Goal: Information Seeking & Learning: Compare options

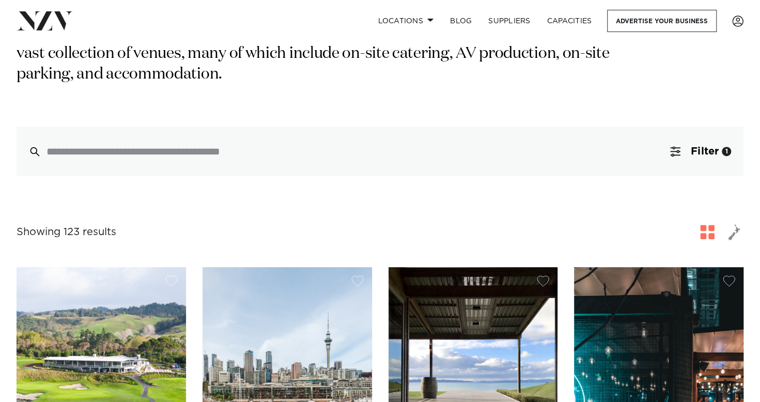
scroll to position [195, 0]
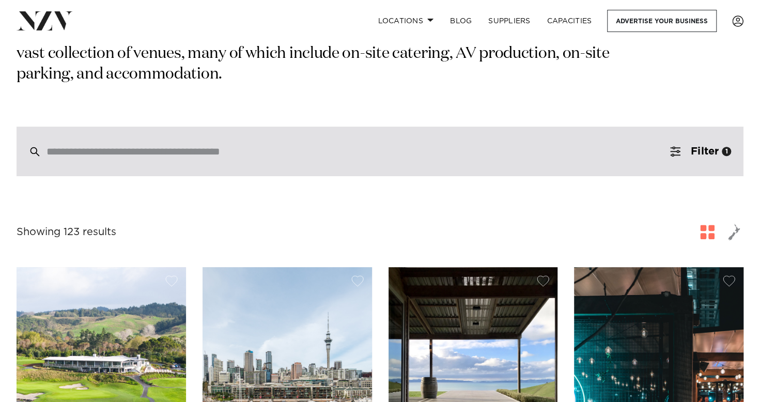
click at [636, 141] on div at bounding box center [380, 152] width 727 height 50
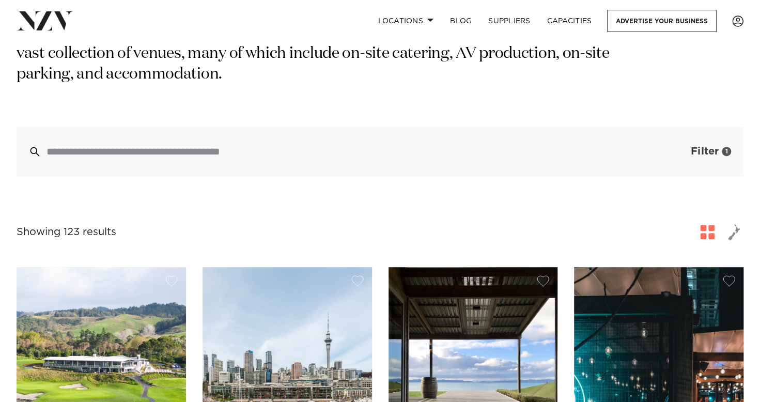
click at [684, 132] on button "Filter 1" at bounding box center [700, 152] width 86 height 50
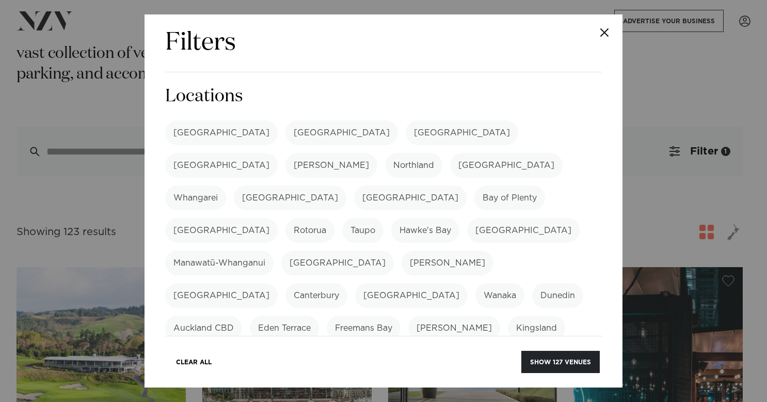
click at [603, 33] on button "Close" at bounding box center [605, 32] width 36 height 36
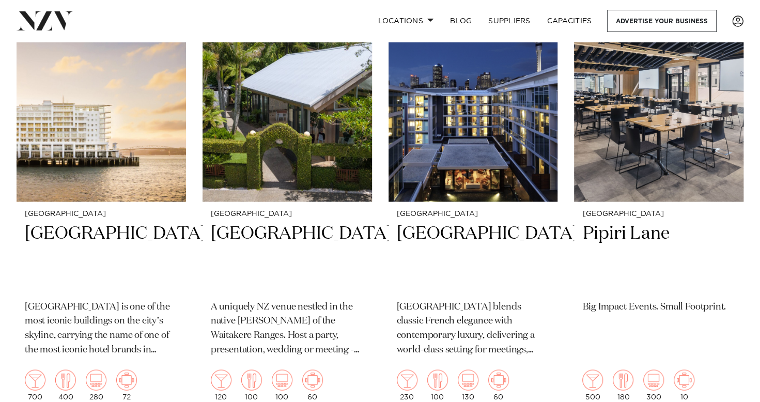
scroll to position [939, 0]
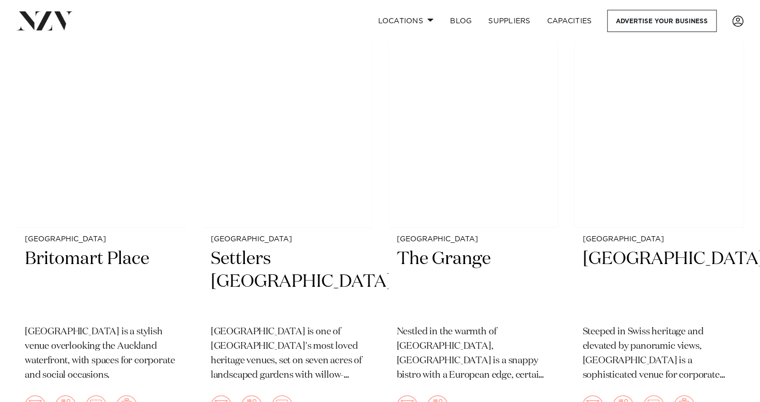
scroll to position [2716, 0]
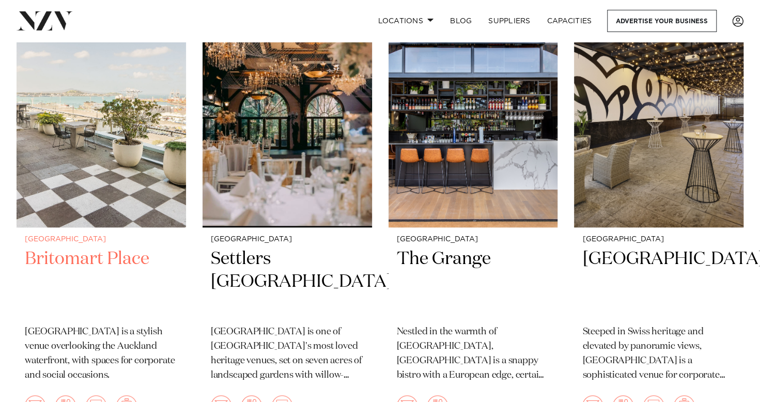
click at [100, 247] on h2 "Britomart Place" at bounding box center [101, 282] width 153 height 70
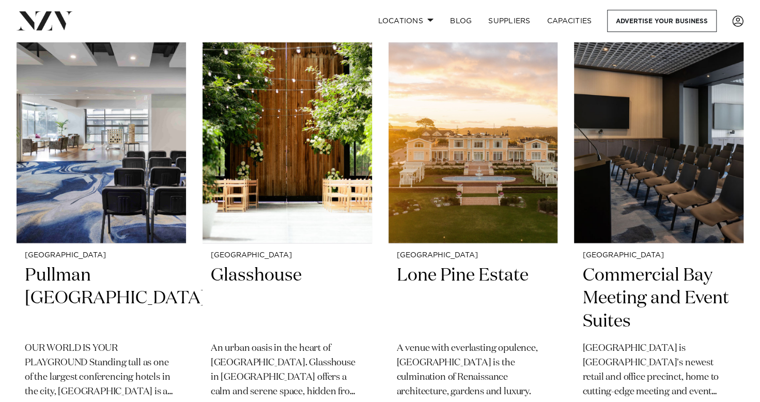
scroll to position [3153, 0]
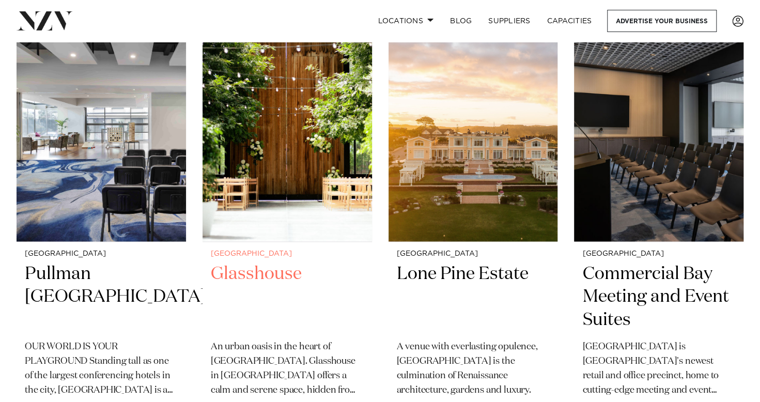
click at [266, 262] on h2 "Glasshouse" at bounding box center [287, 297] width 153 height 70
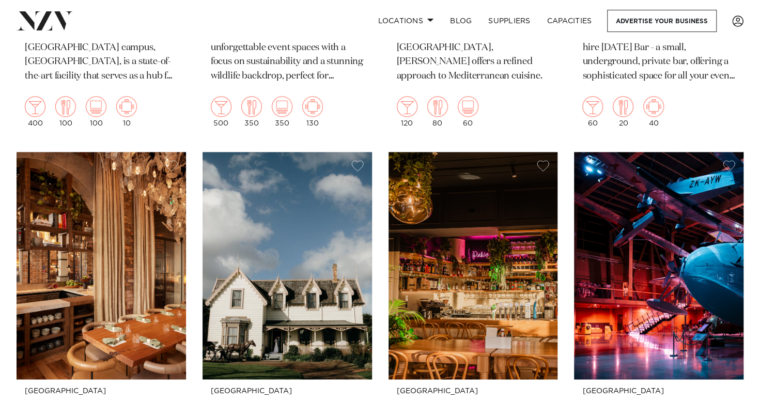
scroll to position [5292, 0]
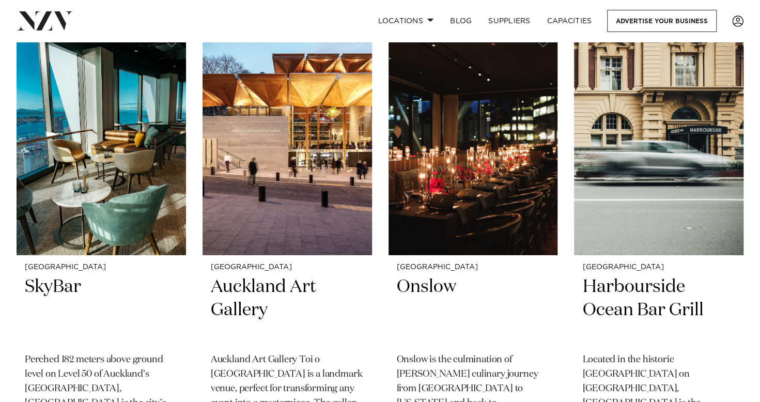
scroll to position [6318, 0]
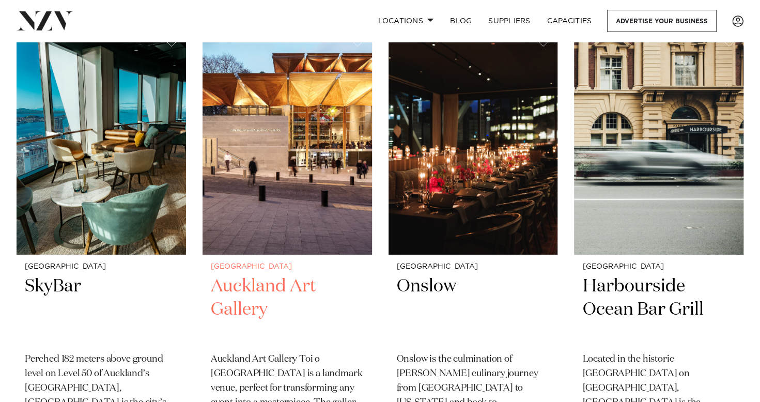
click at [251, 196] on img at bounding box center [286, 140] width 169 height 227
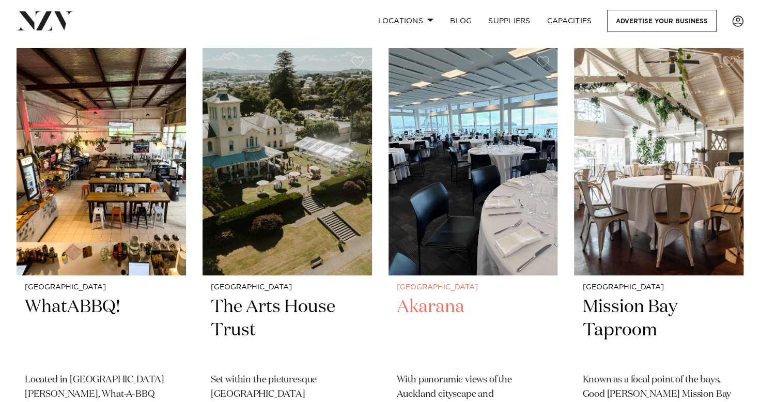
scroll to position [6747, 0]
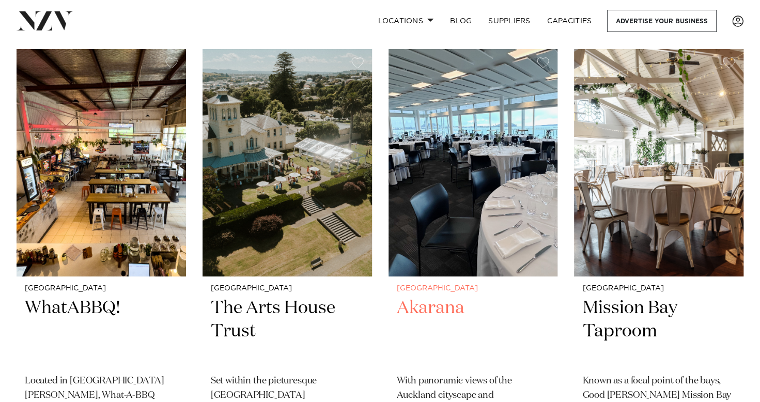
click at [484, 147] on img at bounding box center [472, 162] width 169 height 227
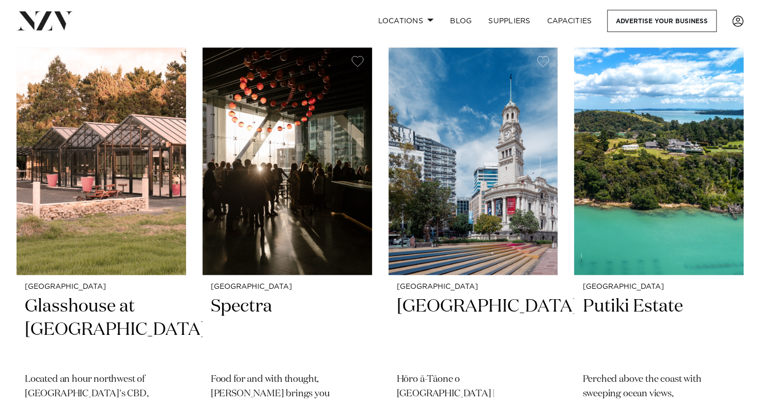
scroll to position [7195, 0]
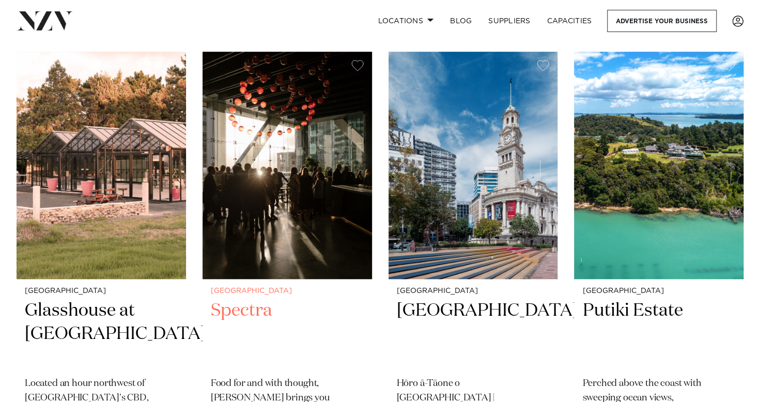
click at [310, 160] on img at bounding box center [286, 165] width 169 height 227
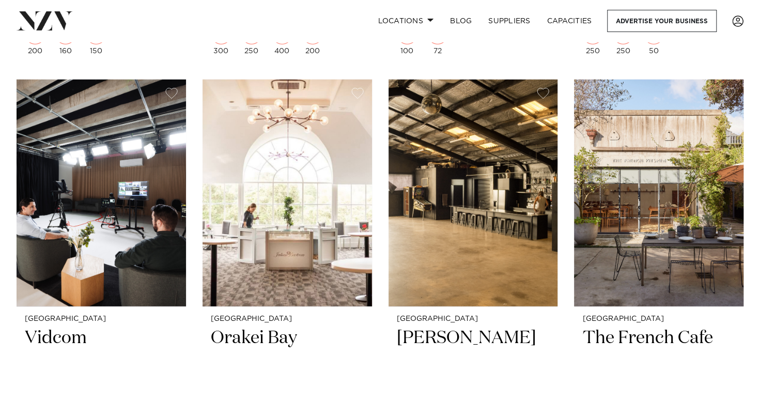
scroll to position [8520, 0]
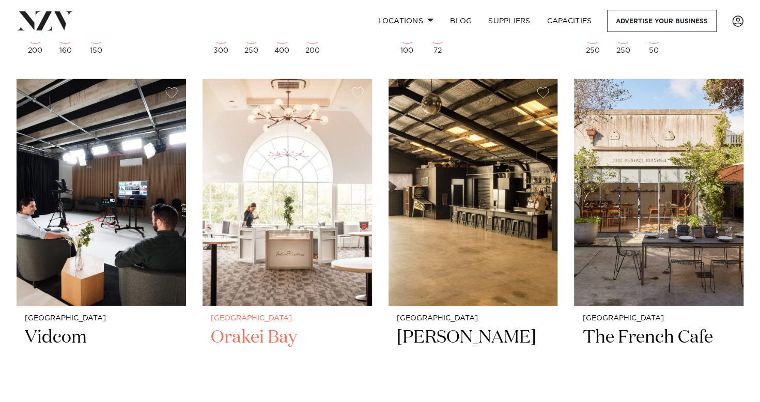
click at [303, 160] on img at bounding box center [286, 192] width 169 height 227
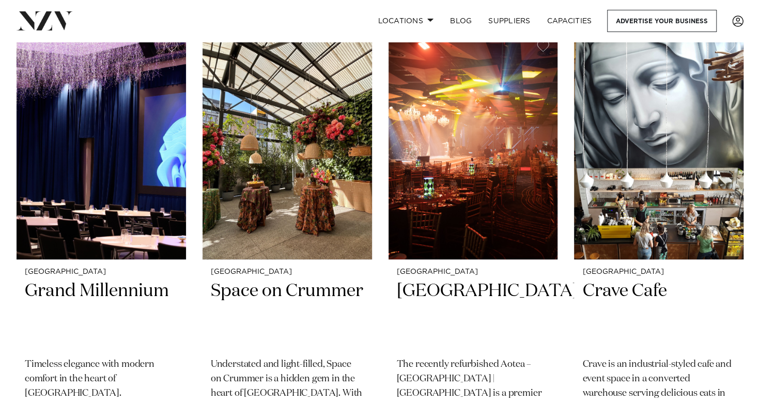
scroll to position [9017, 0]
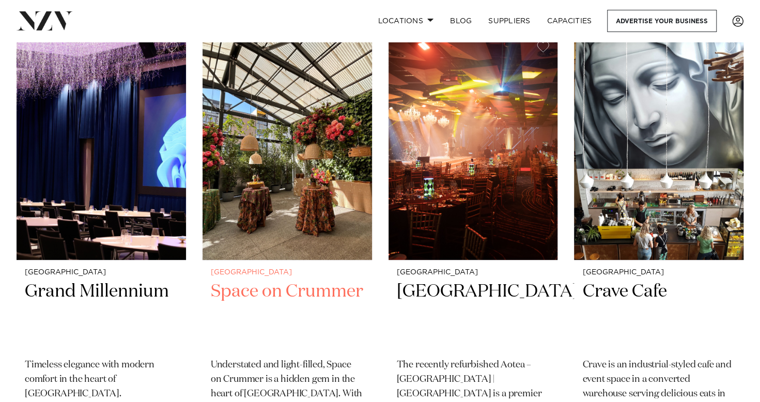
click at [264, 151] on img at bounding box center [286, 146] width 169 height 227
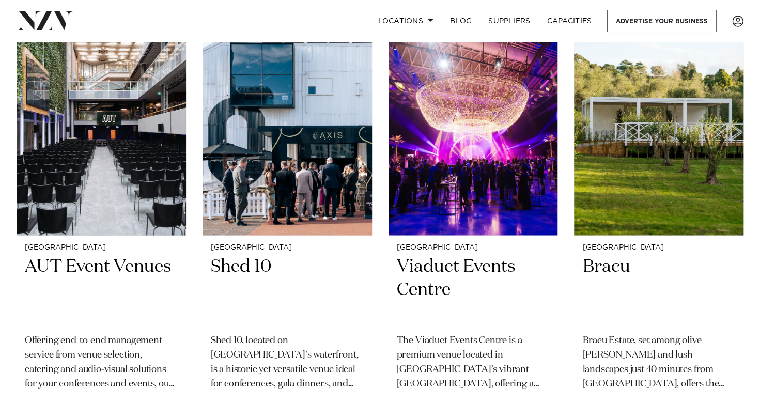
scroll to position [9944, 0]
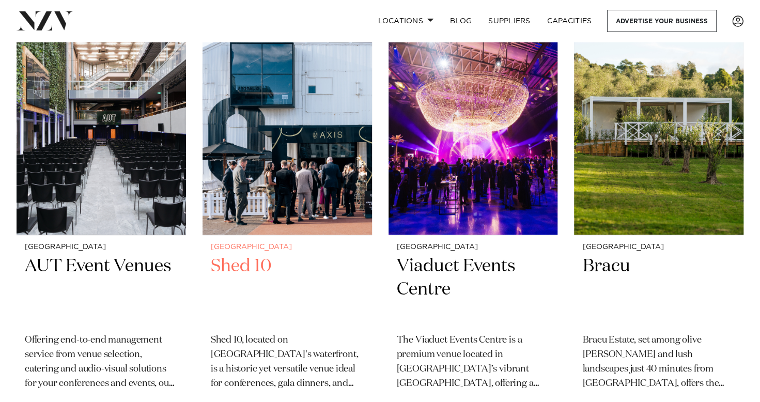
click at [320, 120] on img at bounding box center [286, 120] width 169 height 227
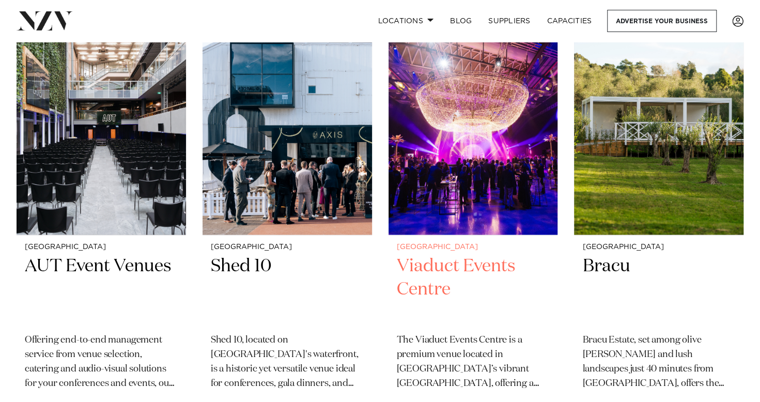
click at [452, 113] on img at bounding box center [472, 120] width 169 height 227
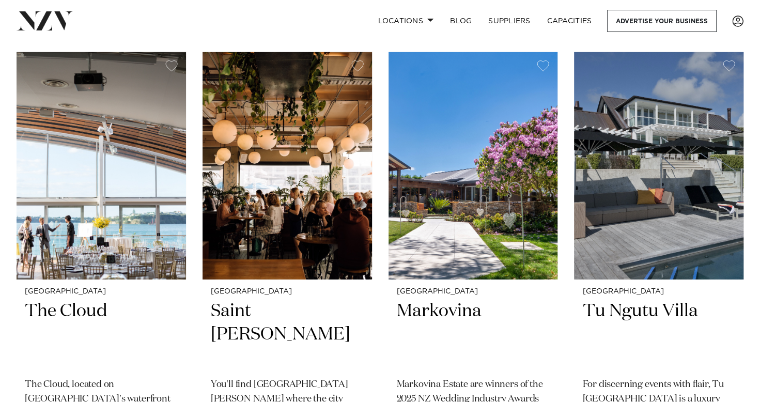
scroll to position [10801, 0]
click at [85, 135] on img at bounding box center [101, 165] width 169 height 227
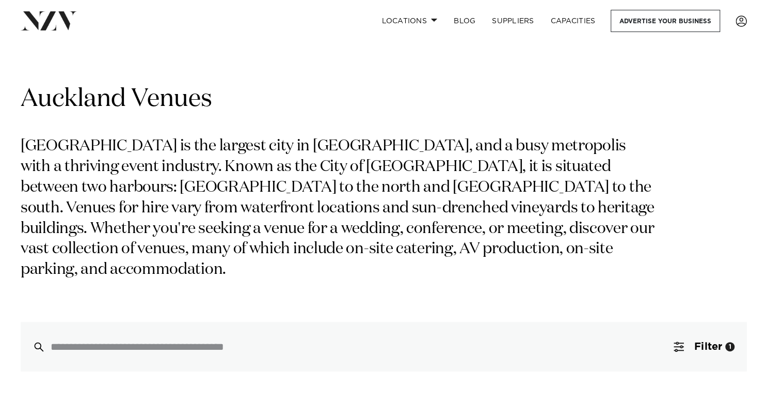
scroll to position [109, 0]
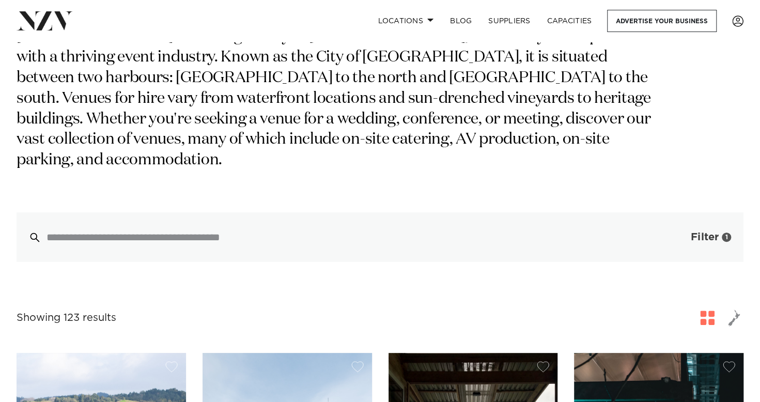
click at [710, 232] on span "Filter" at bounding box center [704, 237] width 28 height 10
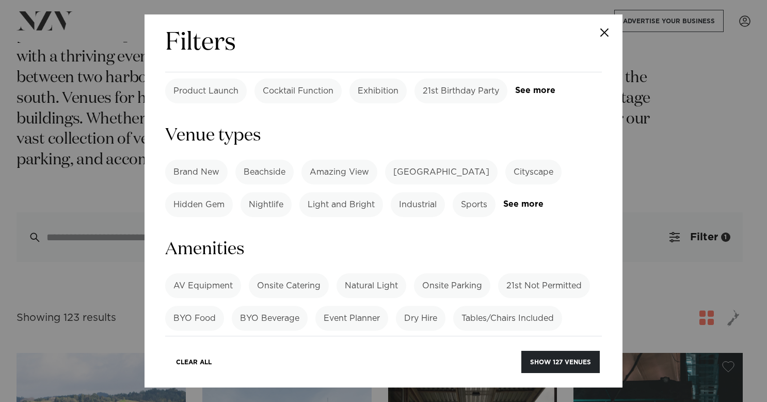
scroll to position [579, 0]
click at [265, 305] on label "BYO Beverage" at bounding box center [270, 317] width 76 height 25
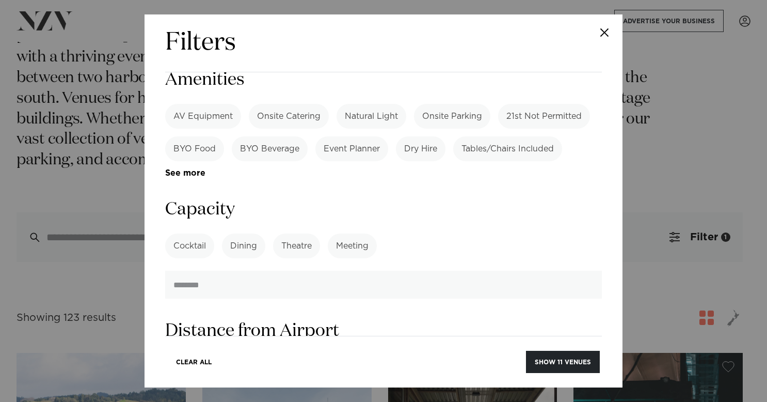
scroll to position [751, 0]
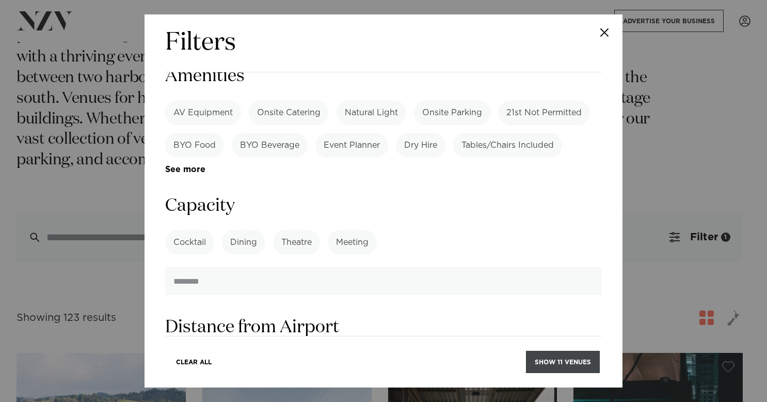
click at [552, 357] on button "Show 11 venues" at bounding box center [563, 362] width 74 height 22
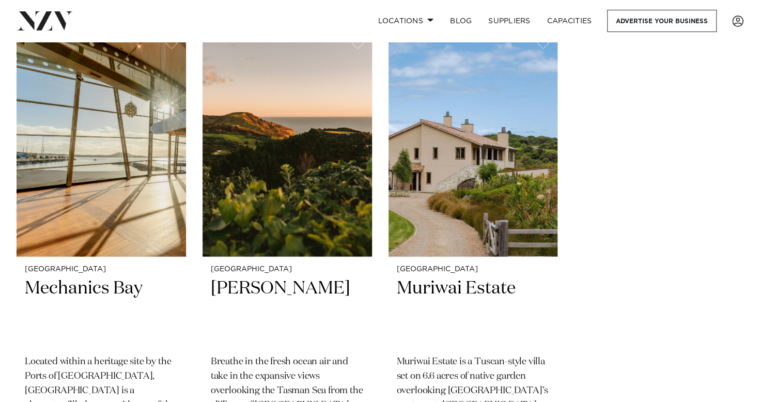
scroll to position [1171, 0]
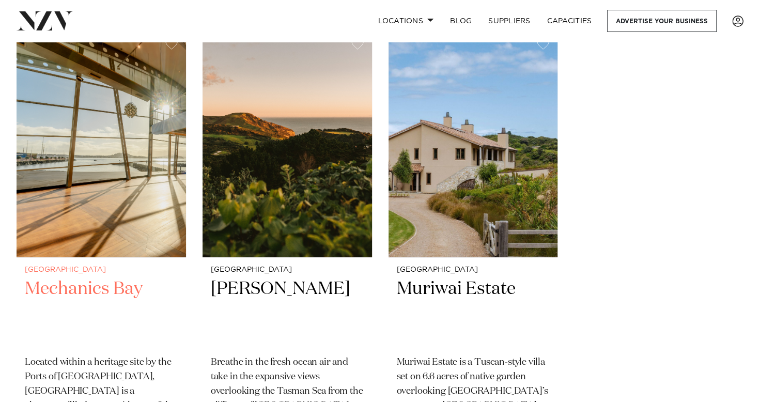
click at [89, 134] on img at bounding box center [101, 143] width 169 height 227
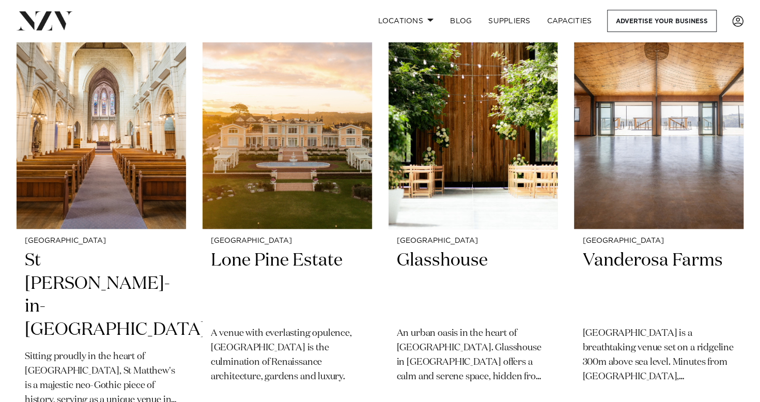
scroll to position [289, 0]
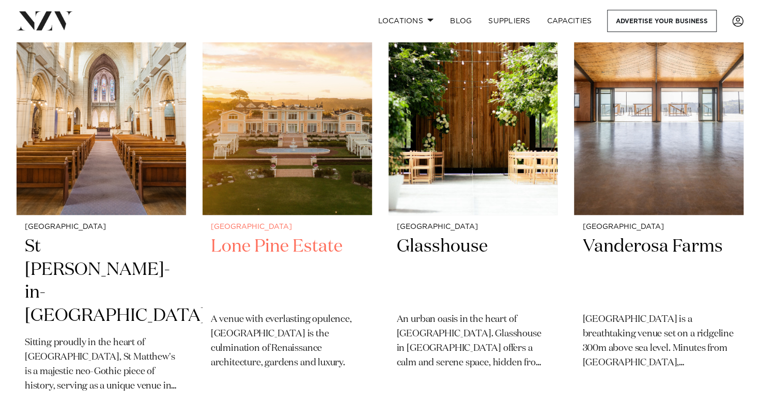
click at [298, 175] on img at bounding box center [286, 101] width 169 height 227
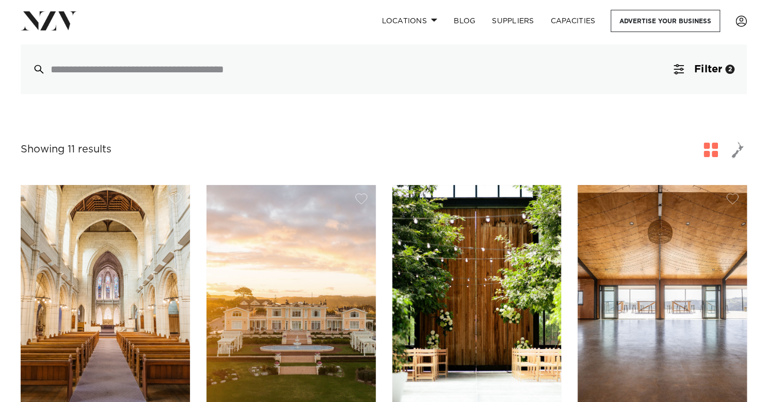
scroll to position [0, 0]
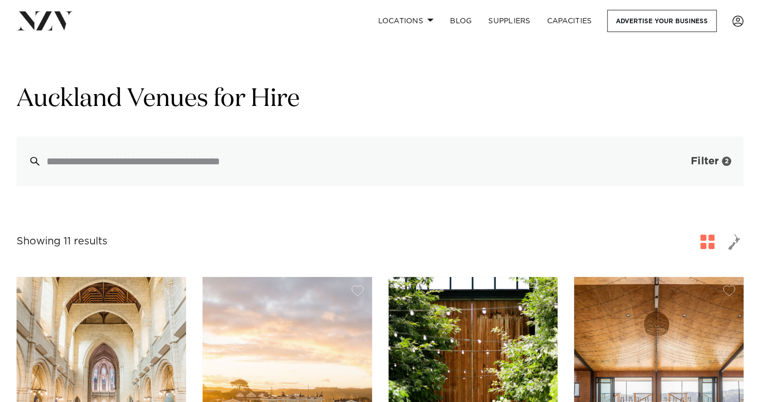
click at [692, 166] on span "Filter" at bounding box center [704, 161] width 28 height 10
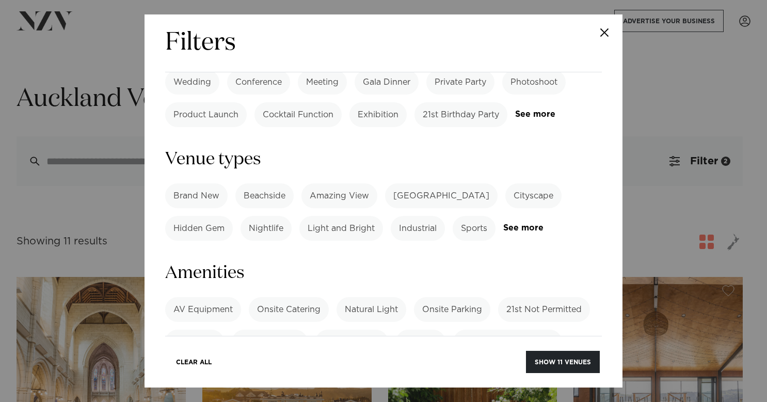
scroll to position [556, 0]
click at [282, 328] on label "BYO Beverage" at bounding box center [270, 340] width 76 height 25
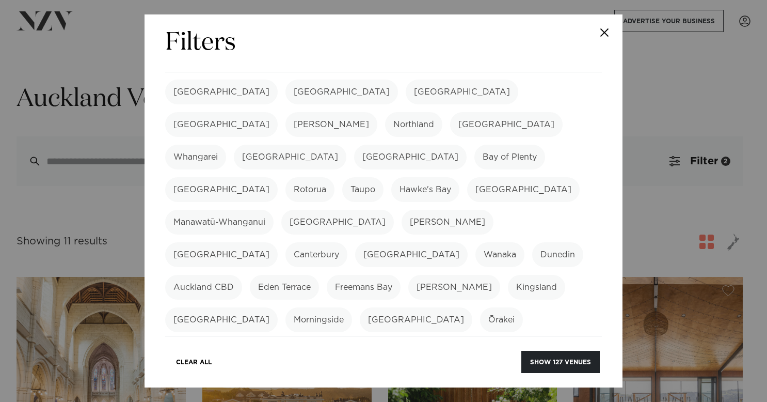
scroll to position [40, 0]
click at [187, 93] on label "[GEOGRAPHIC_DATA]" at bounding box center [221, 92] width 113 height 25
click at [242, 275] on label "Auckland CBD" at bounding box center [203, 287] width 77 height 25
click at [331, 308] on label "Morningside" at bounding box center [319, 320] width 67 height 25
click at [265, 308] on label "Mission Bay" at bounding box center [221, 320] width 113 height 25
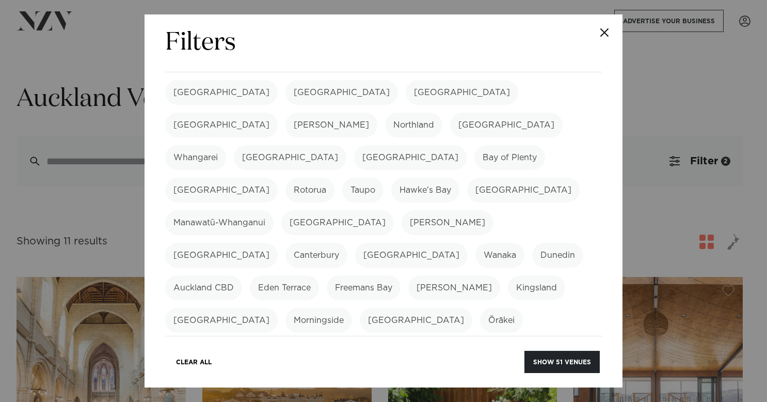
click at [319, 275] on label "Eden Terrace" at bounding box center [284, 287] width 69 height 25
click at [401, 275] on label "Freemans Bay" at bounding box center [364, 287] width 74 height 25
click at [500, 275] on label "Grey Lynn" at bounding box center [454, 287] width 92 height 25
click at [257, 340] on label "Parnell" at bounding box center [211, 352] width 92 height 25
click at [480, 308] on label "Ōrākei" at bounding box center [501, 320] width 43 height 25
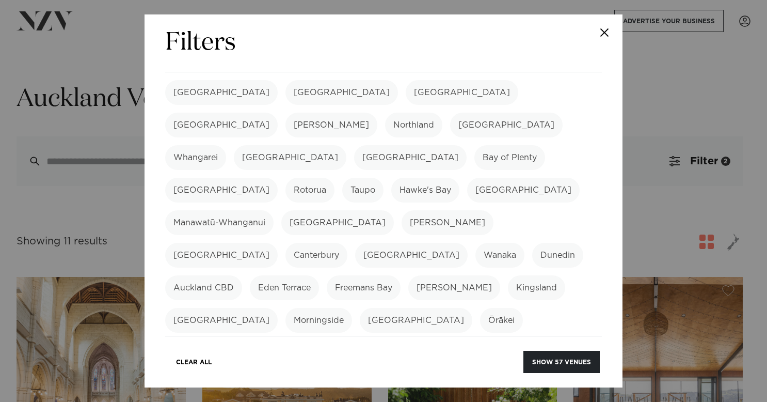
click at [418, 308] on label "Mount Eden" at bounding box center [416, 320] width 113 height 25
click at [508, 275] on label "Kingsland" at bounding box center [536, 287] width 57 height 25
click at [265, 340] on label "Ponsonby" at bounding box center [293, 352] width 57 height 25
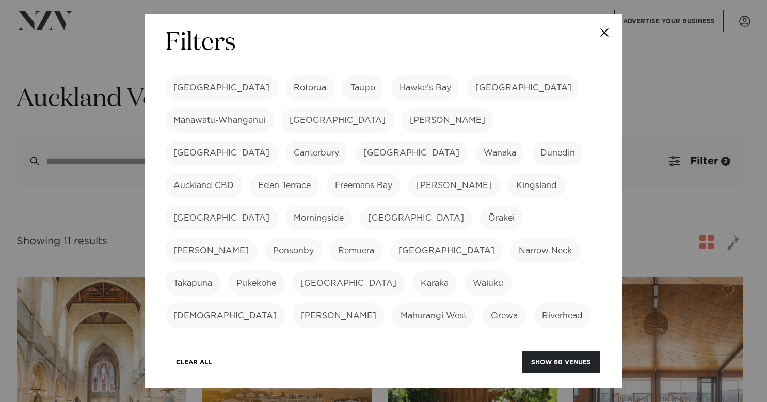
scroll to position [143, 0]
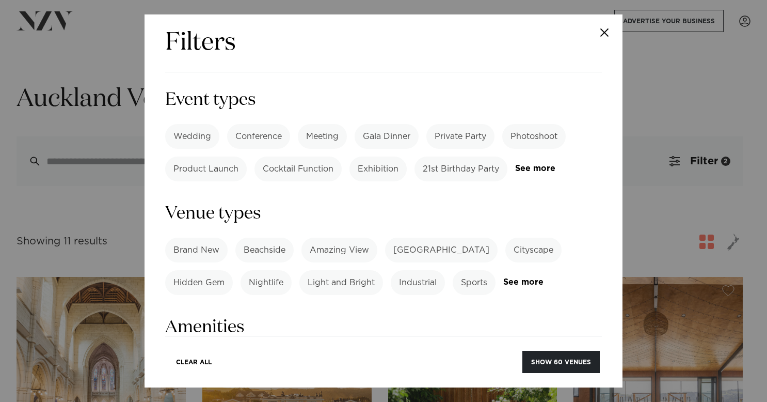
scroll to position [0, 0]
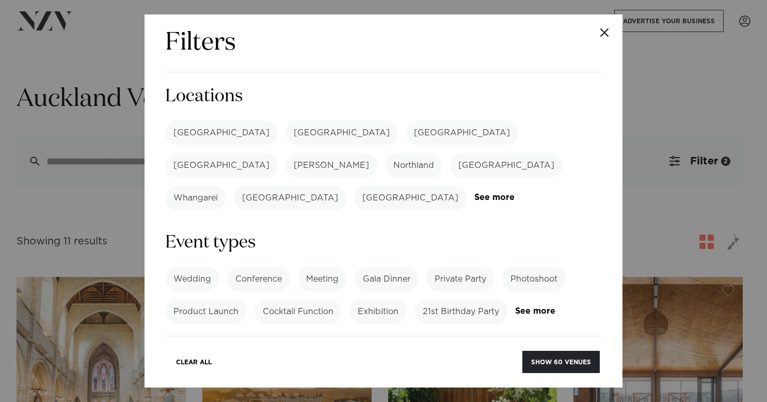
click at [478, 172] on div "Auckland Wellington Christchurch Queenstown Hamilton Northland Bay of Islands W…" at bounding box center [383, 165] width 437 height 90
click at [475, 193] on link "See more" at bounding box center [515, 197] width 81 height 9
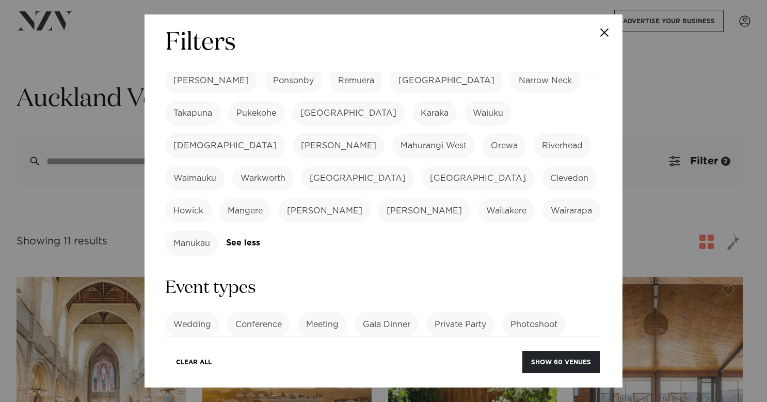
scroll to position [313, 0]
click at [515, 352] on link "See more" at bounding box center [555, 356] width 81 height 9
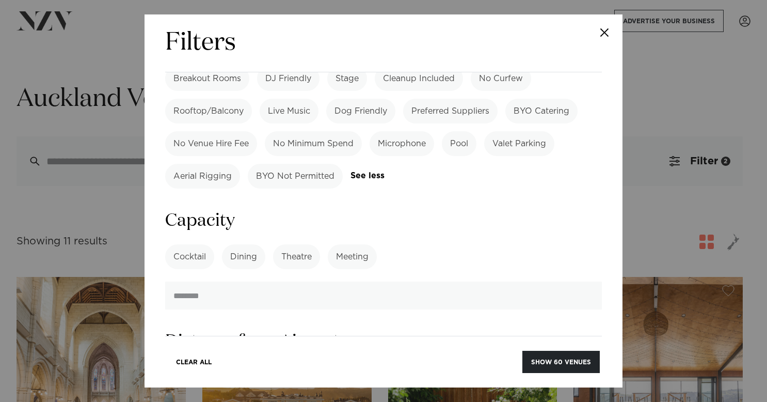
scroll to position [1044, 0]
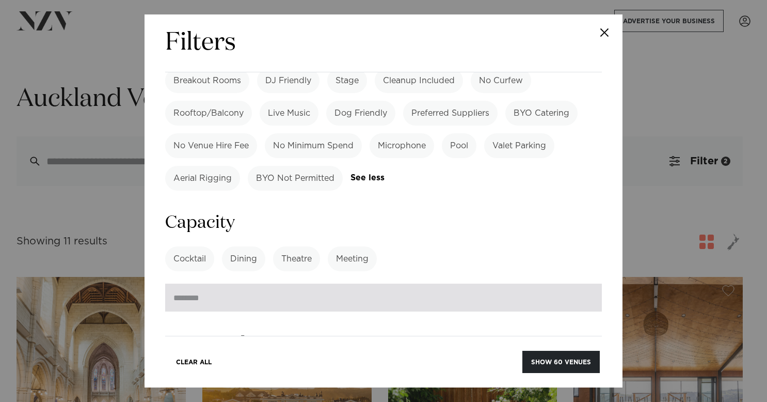
click at [220, 283] on input "number" at bounding box center [383, 297] width 437 height 28
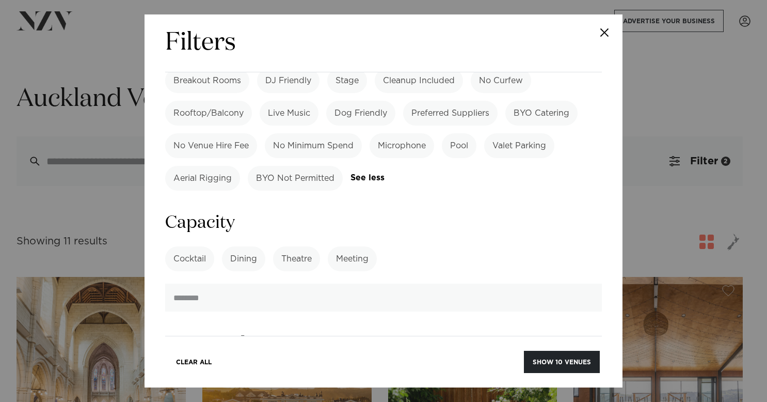
type input "***"
click at [247, 246] on label "Dining" at bounding box center [243, 258] width 43 height 25
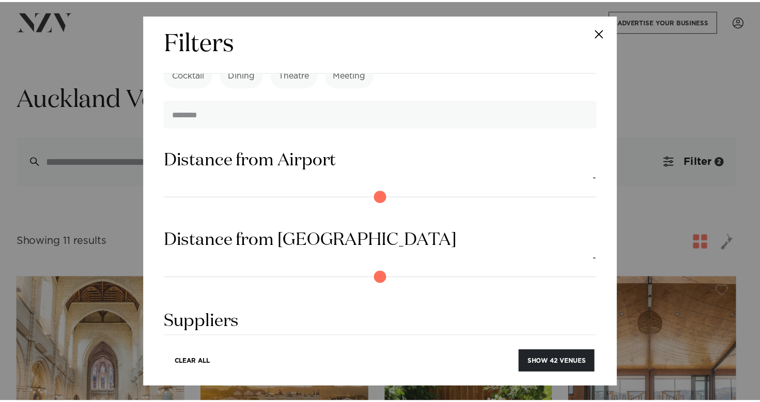
scroll to position [1234, 0]
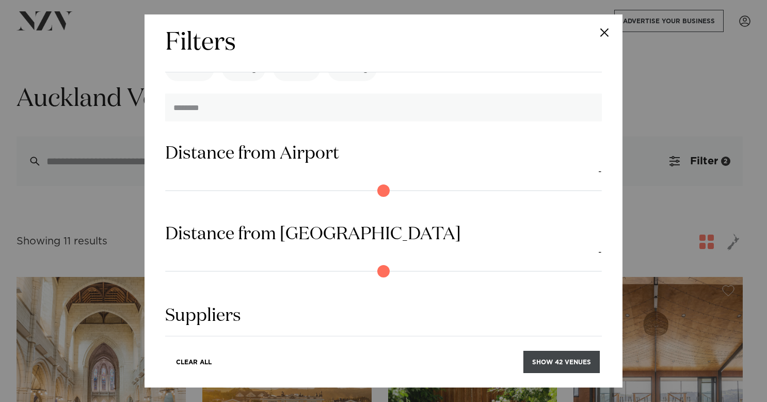
click at [556, 360] on button "Show 42 venues" at bounding box center [562, 362] width 76 height 22
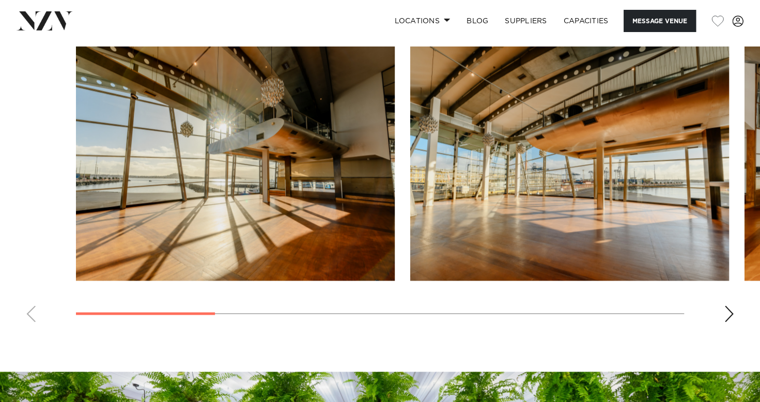
scroll to position [933, 0]
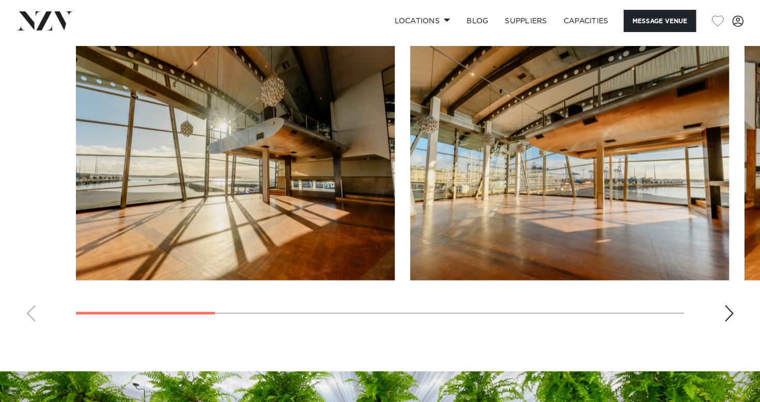
click at [736, 319] on swiper-container at bounding box center [380, 187] width 760 height 283
click at [729, 313] on div "Next slide" at bounding box center [728, 313] width 10 height 17
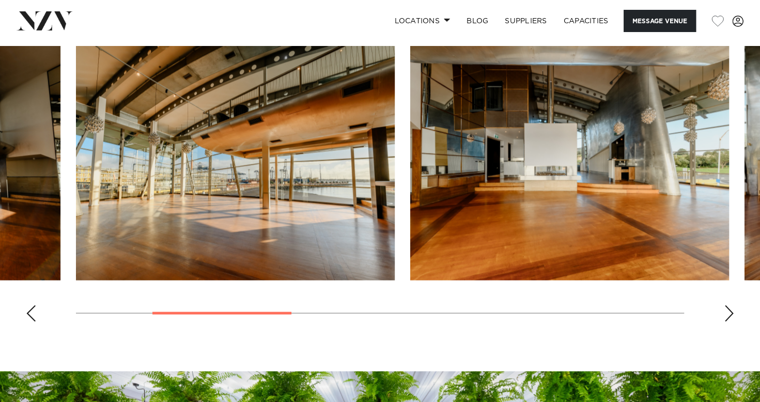
click at [729, 313] on div "Next slide" at bounding box center [728, 313] width 10 height 17
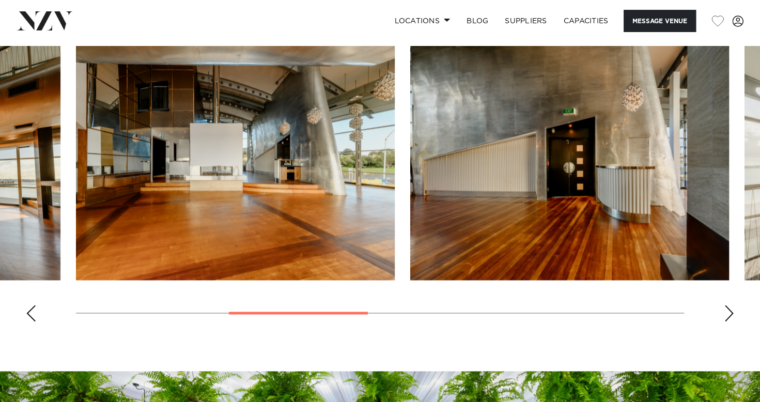
click at [729, 313] on div "Next slide" at bounding box center [728, 313] width 10 height 17
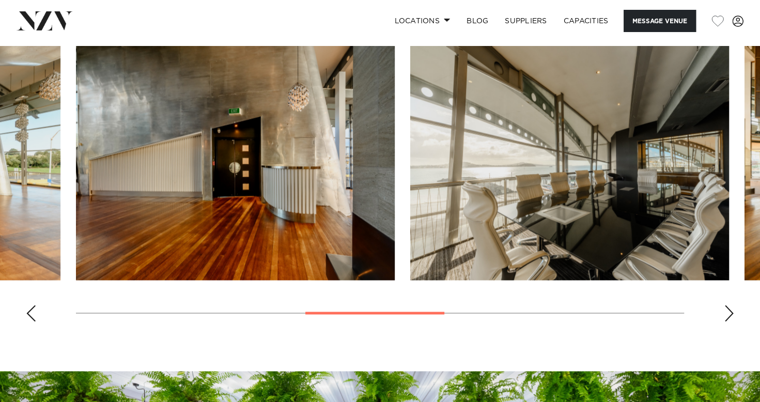
click at [729, 313] on div "Next slide" at bounding box center [728, 313] width 10 height 17
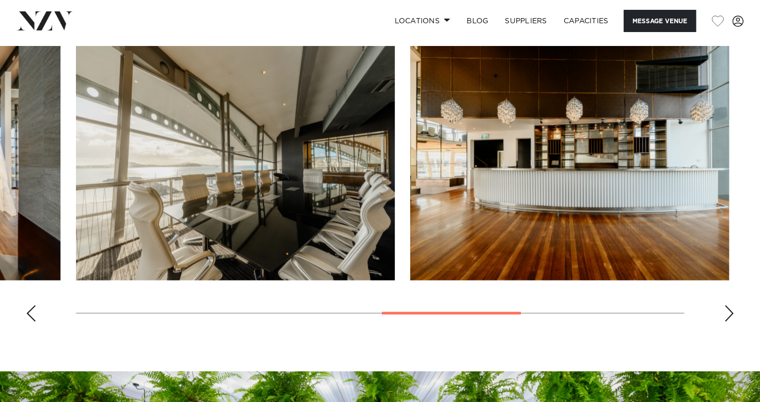
click at [729, 313] on div "Next slide" at bounding box center [728, 313] width 10 height 17
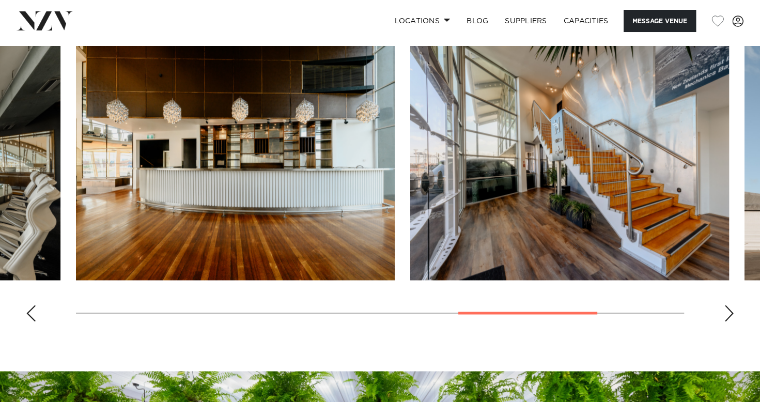
click at [729, 313] on div "Next slide" at bounding box center [728, 313] width 10 height 17
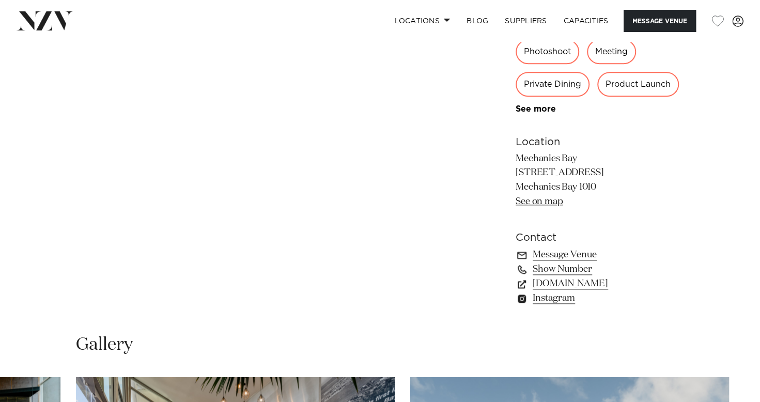
scroll to position [603, 0]
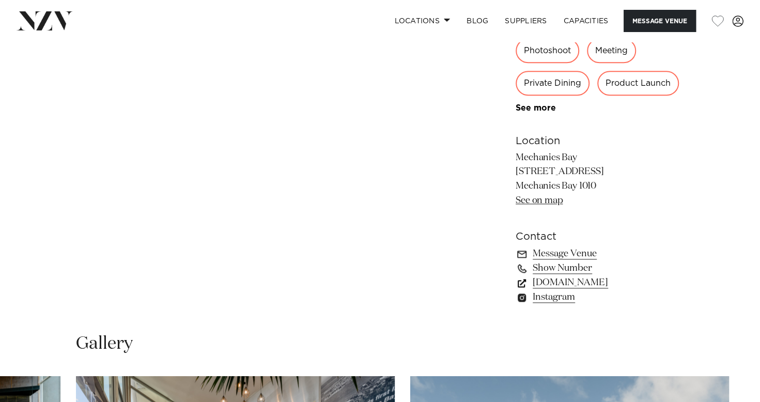
click at [590, 283] on link "mechanicsbay.co.nz" at bounding box center [599, 282] width 168 height 14
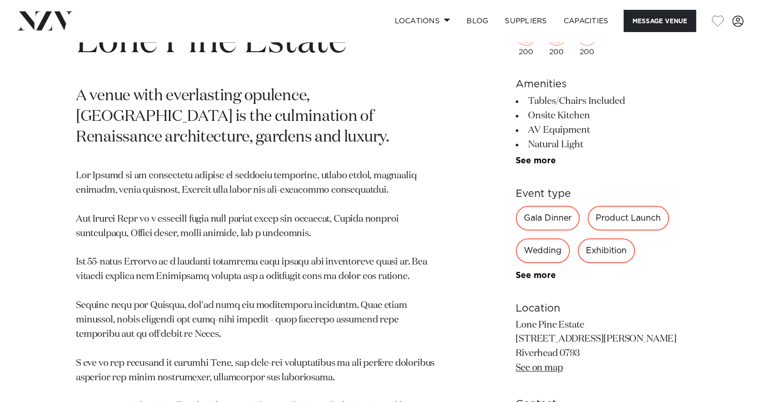
scroll to position [437, 0]
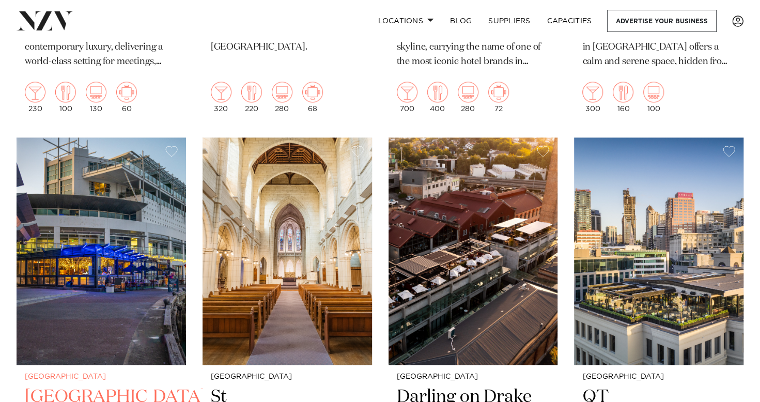
scroll to position [751, 0]
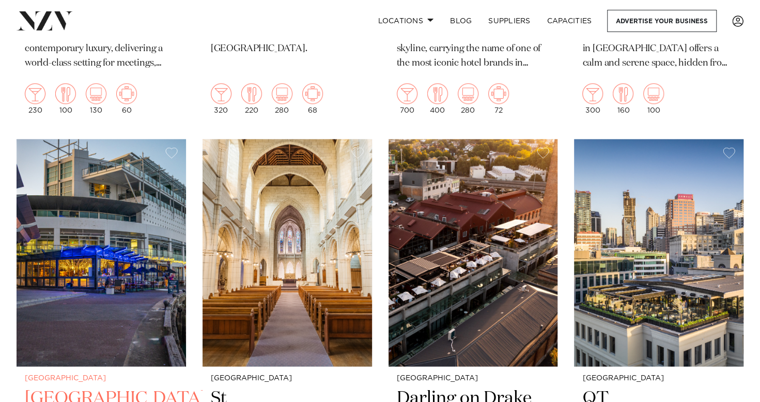
click at [98, 154] on img at bounding box center [101, 252] width 169 height 227
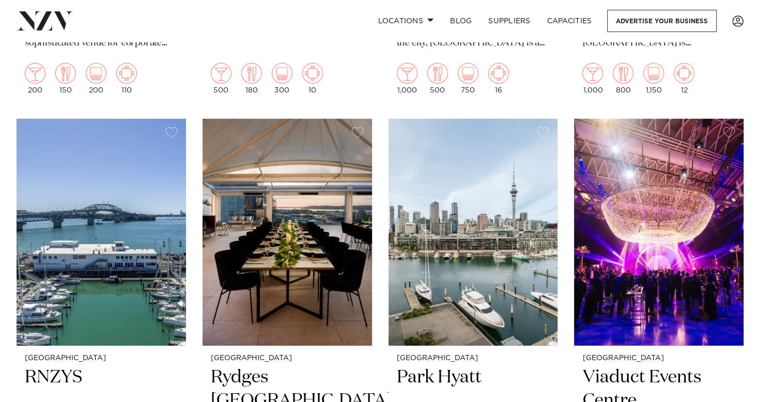
scroll to position [1696, 0]
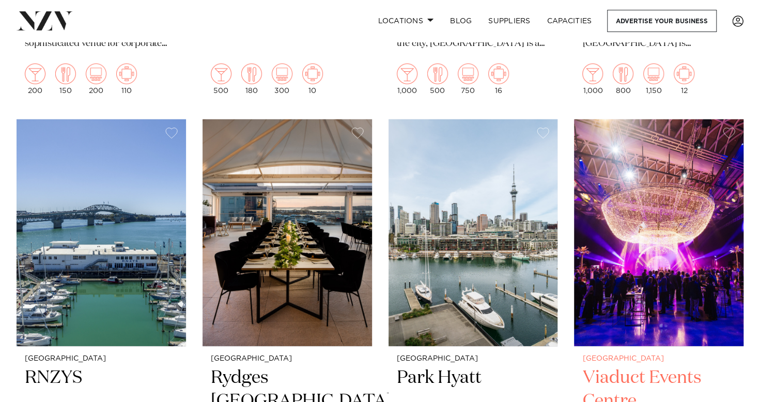
click at [708, 164] on img at bounding box center [658, 232] width 169 height 227
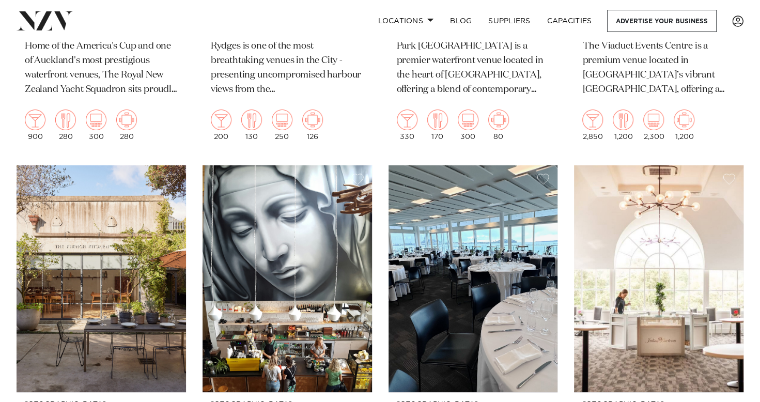
scroll to position [2100, 0]
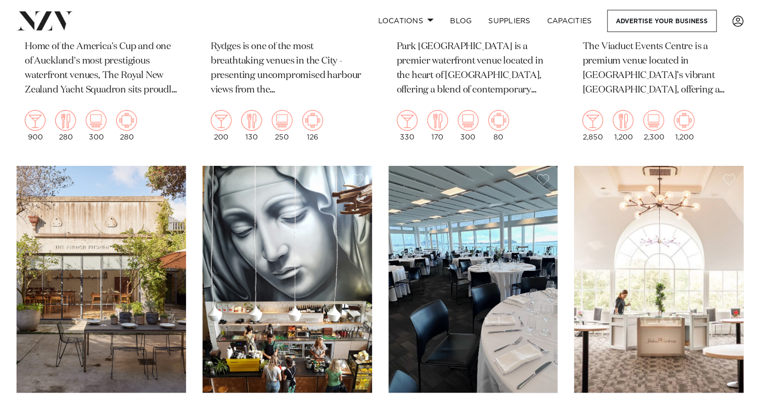
click at [708, 166] on img at bounding box center [658, 279] width 169 height 227
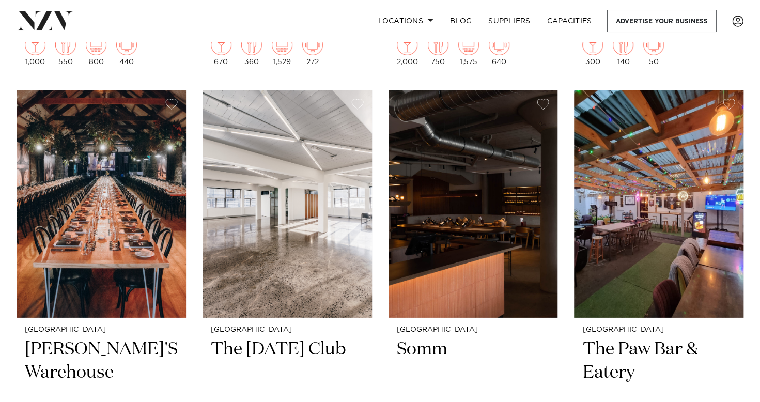
scroll to position [3977, 0]
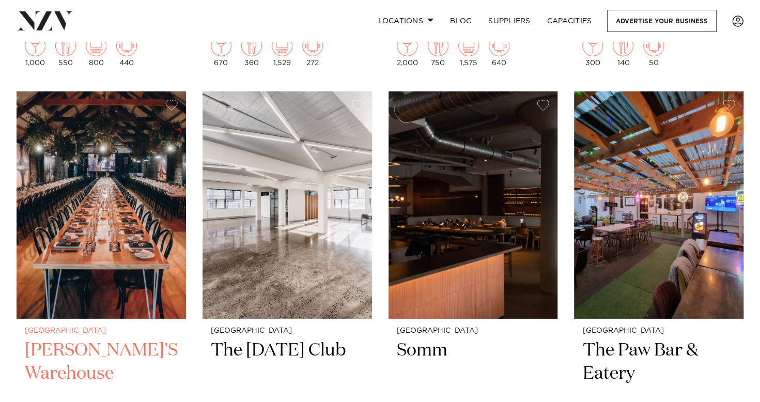
click at [72, 132] on img at bounding box center [101, 204] width 169 height 227
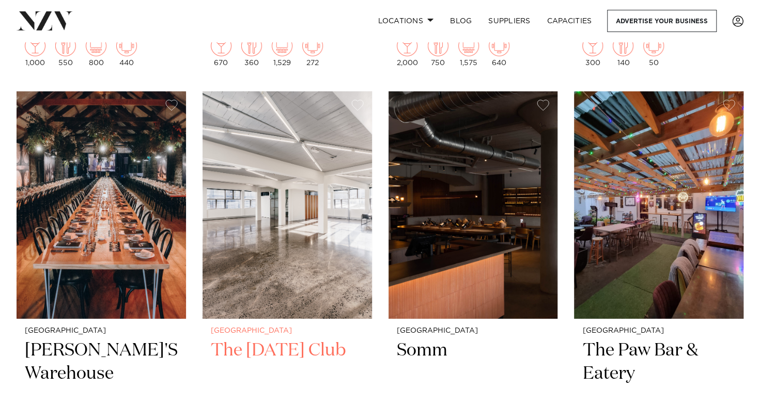
click at [317, 126] on img at bounding box center [286, 204] width 169 height 227
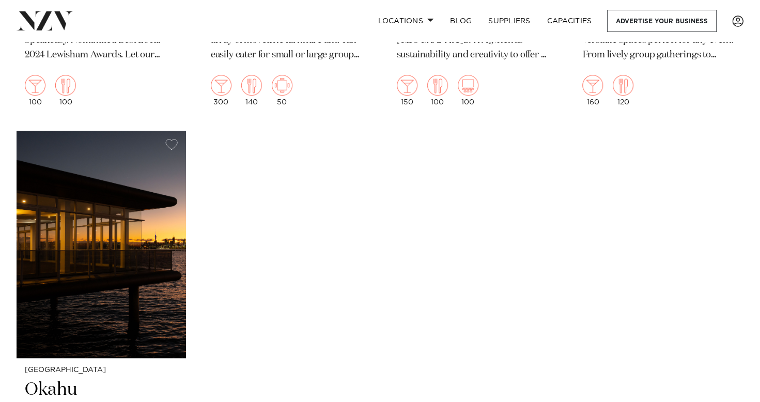
scroll to position [4841, 0]
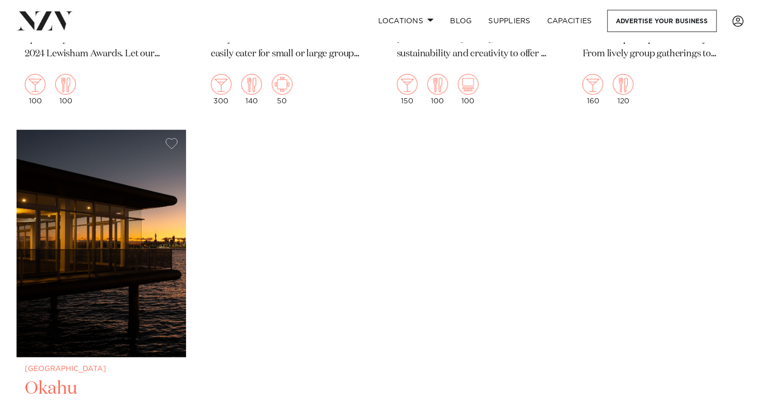
click at [108, 152] on img at bounding box center [101, 243] width 169 height 227
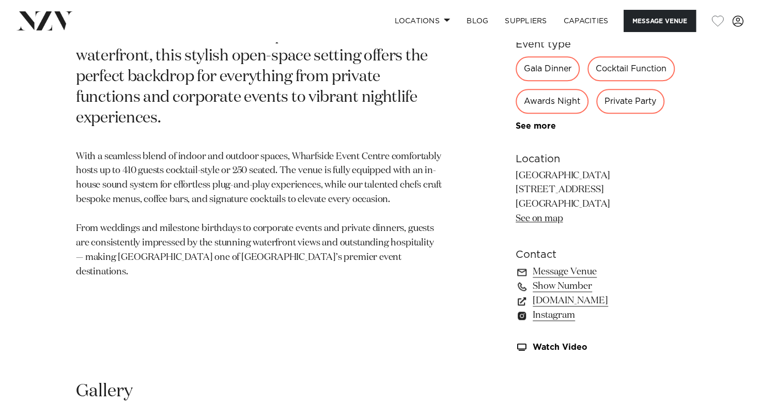
scroll to position [585, 0]
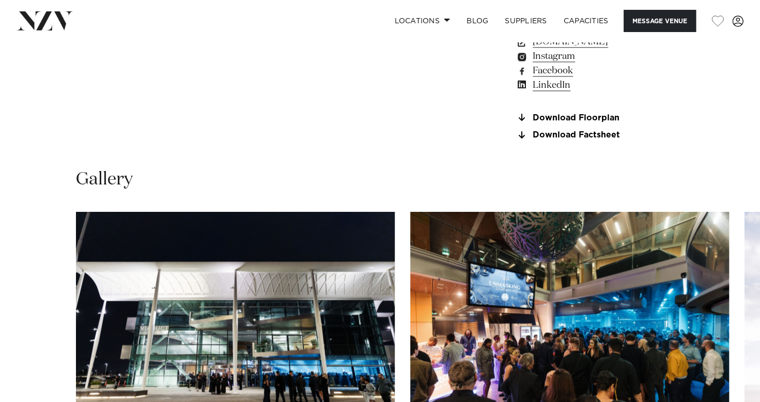
scroll to position [841, 0]
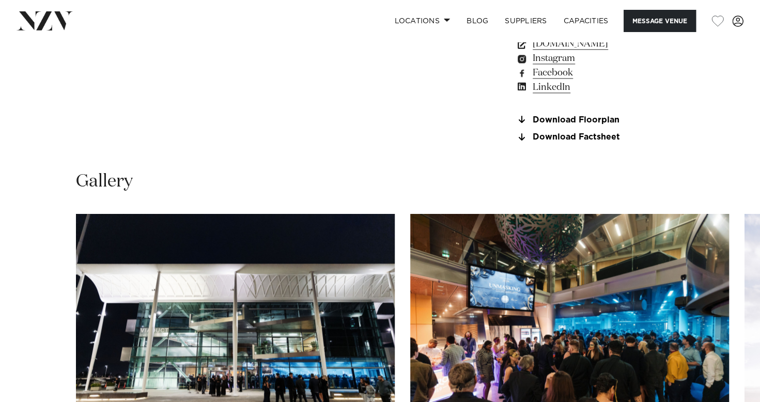
click at [606, 51] on link "[DOMAIN_NAME]" at bounding box center [599, 44] width 168 height 14
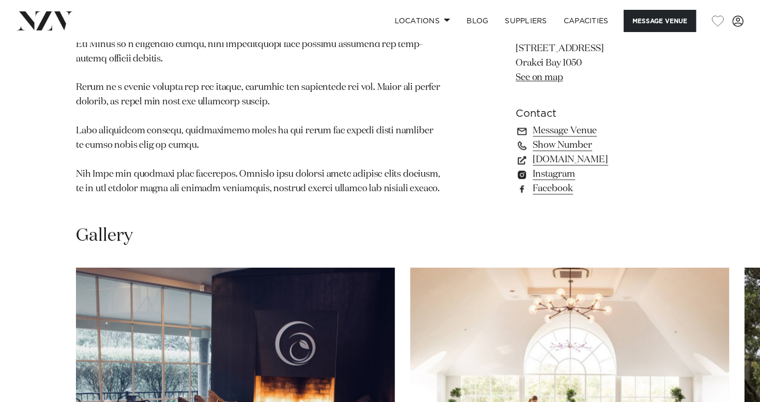
scroll to position [745, 0]
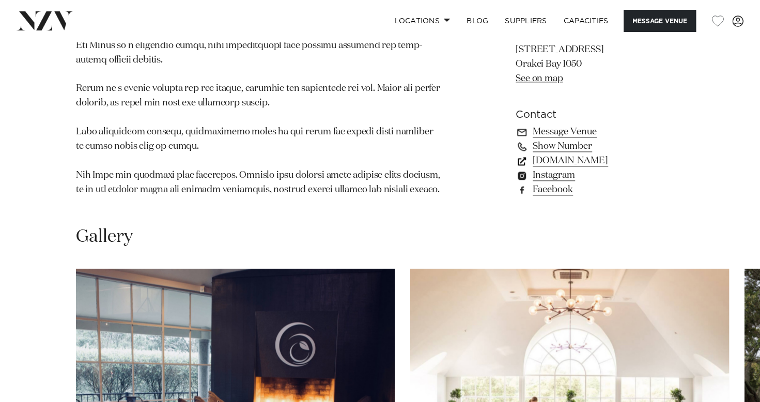
click at [576, 154] on link "[DOMAIN_NAME]" at bounding box center [599, 161] width 168 height 14
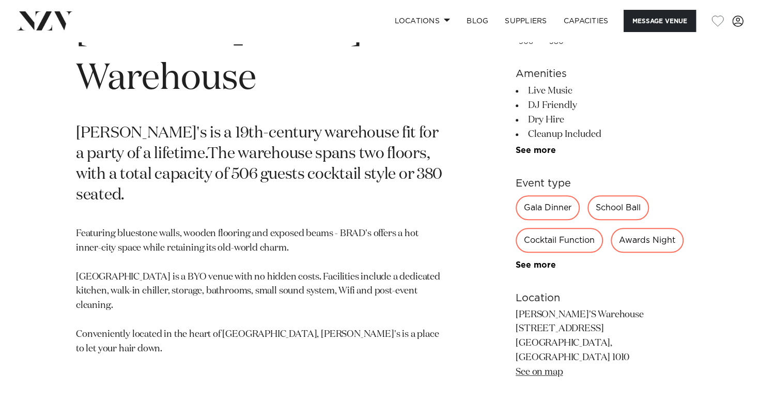
click at [428, 308] on p "Featuring bluestone walls, wooden flooring and exposed beams - BRAD's offers a …" at bounding box center [259, 371] width 366 height 288
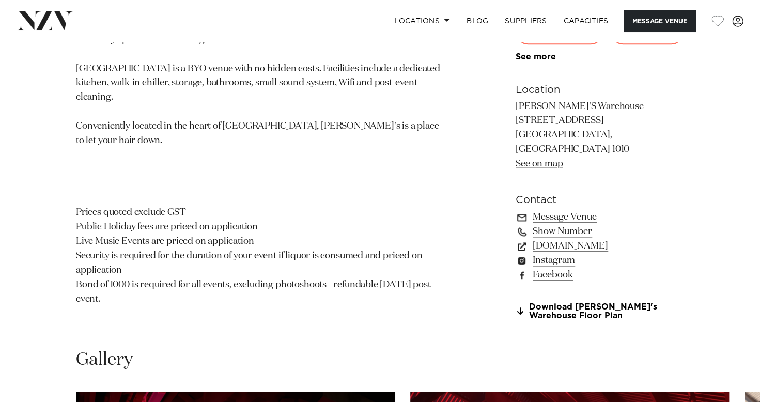
scroll to position [654, 0]
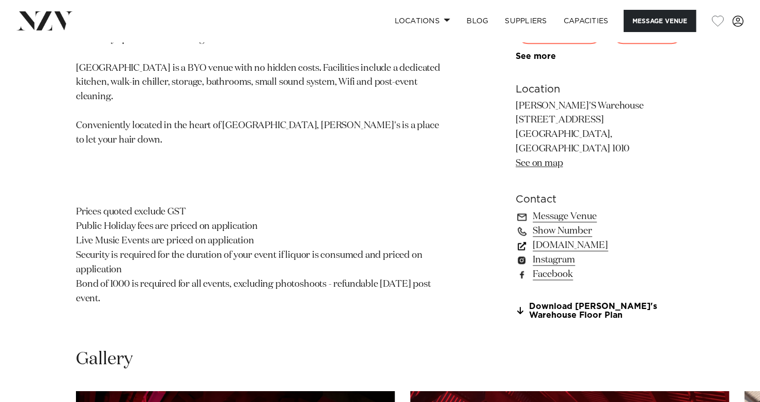
click at [600, 253] on link "brads-warehouse.com" at bounding box center [599, 245] width 168 height 14
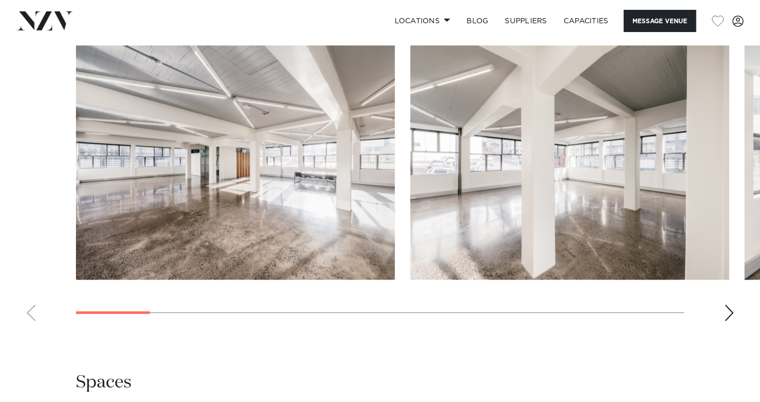
scroll to position [927, 0]
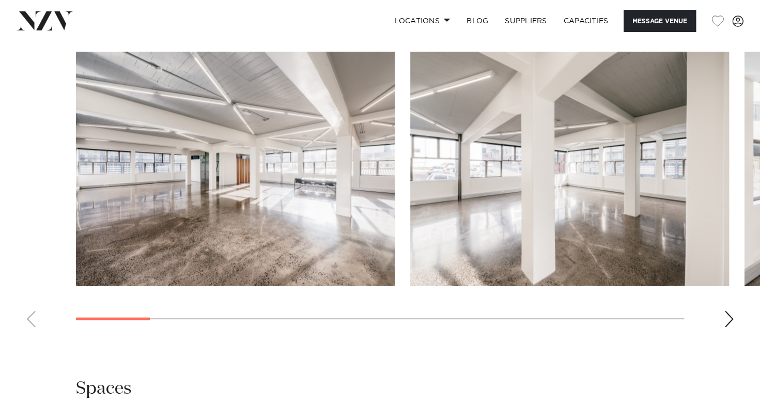
click at [725, 319] on div "Next slide" at bounding box center [728, 318] width 10 height 17
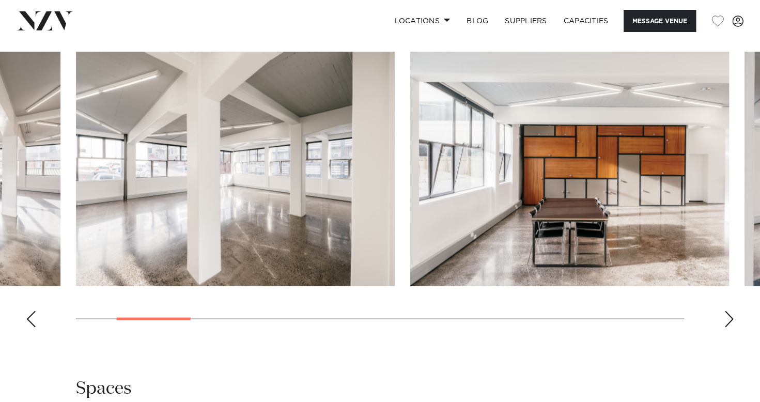
click at [725, 319] on div "Next slide" at bounding box center [728, 318] width 10 height 17
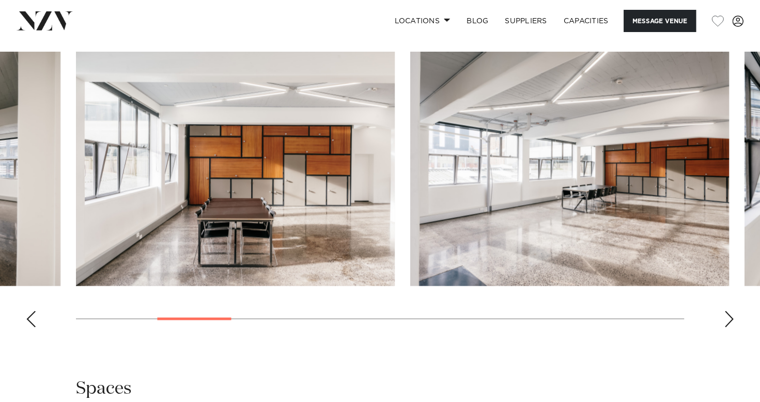
click at [725, 319] on div "Next slide" at bounding box center [728, 318] width 10 height 17
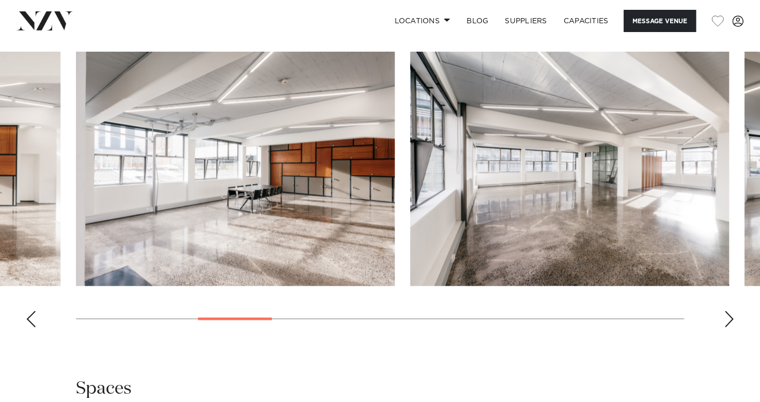
click at [725, 319] on div "Next slide" at bounding box center [728, 318] width 10 height 17
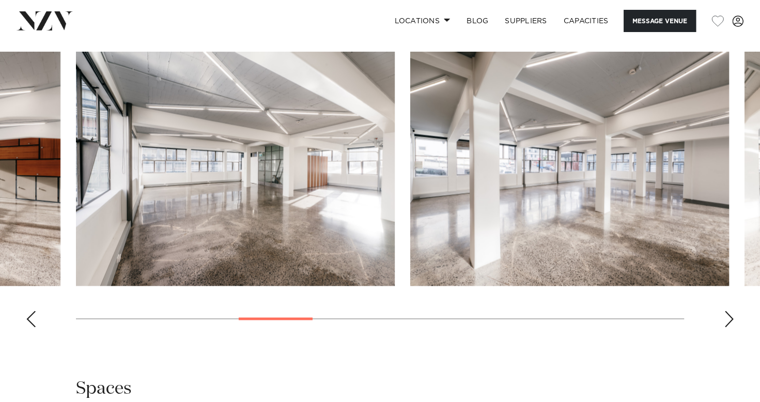
click at [725, 319] on div "Next slide" at bounding box center [728, 318] width 10 height 17
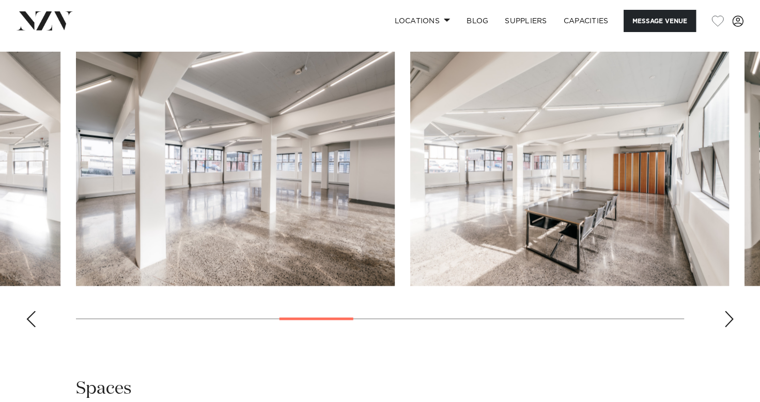
click at [725, 319] on div "Next slide" at bounding box center [728, 318] width 10 height 17
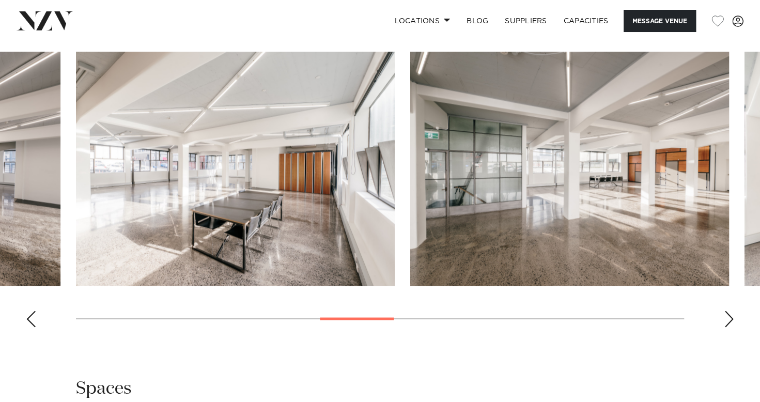
click at [725, 319] on div "Next slide" at bounding box center [728, 318] width 10 height 17
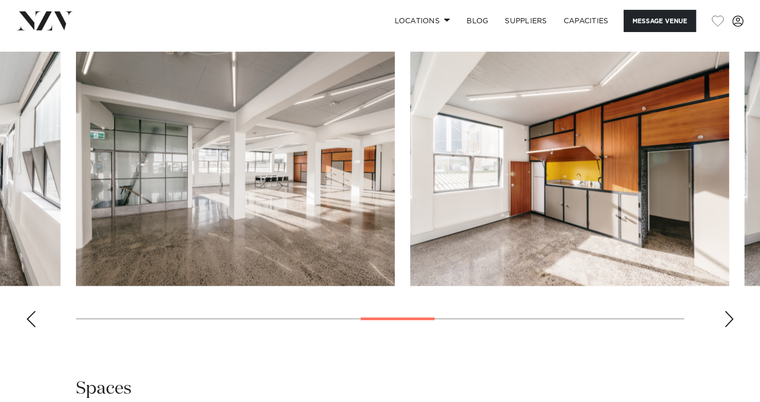
click at [725, 319] on div "Next slide" at bounding box center [728, 318] width 10 height 17
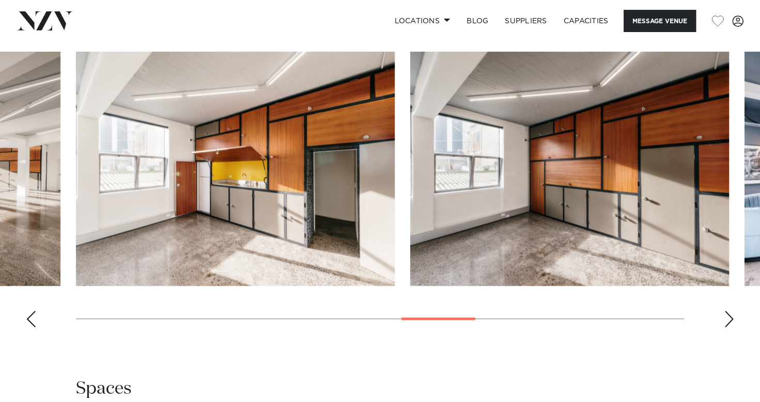
click at [725, 319] on div "Next slide" at bounding box center [728, 318] width 10 height 17
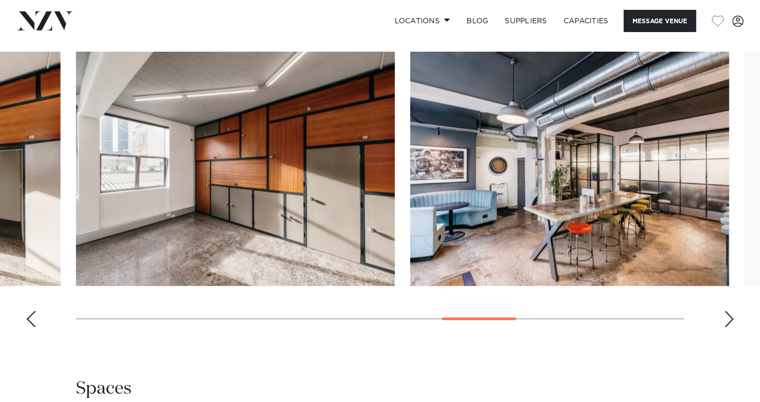
click at [725, 319] on div "Next slide" at bounding box center [728, 318] width 10 height 17
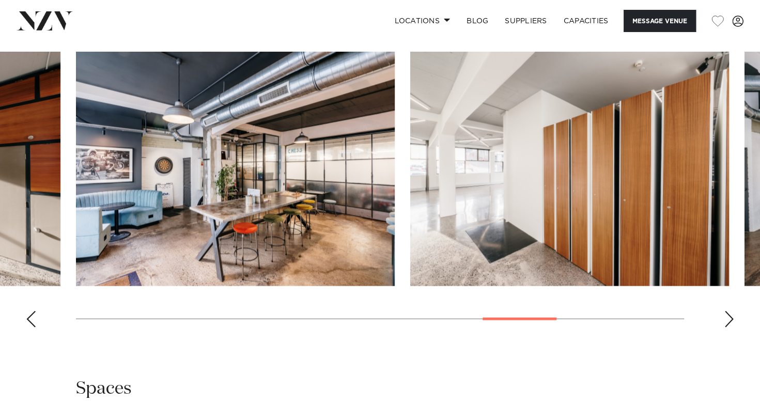
click at [725, 319] on div "Next slide" at bounding box center [728, 318] width 10 height 17
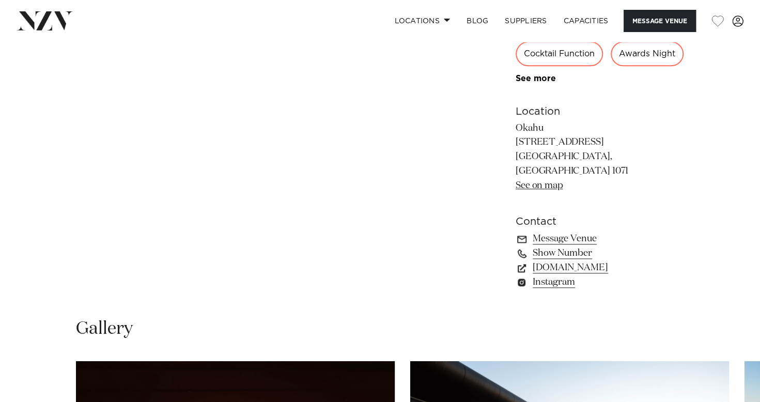
scroll to position [632, 0]
click at [576, 275] on link "[DOMAIN_NAME]" at bounding box center [599, 268] width 168 height 14
